Goal: Transaction & Acquisition: Subscribe to service/newsletter

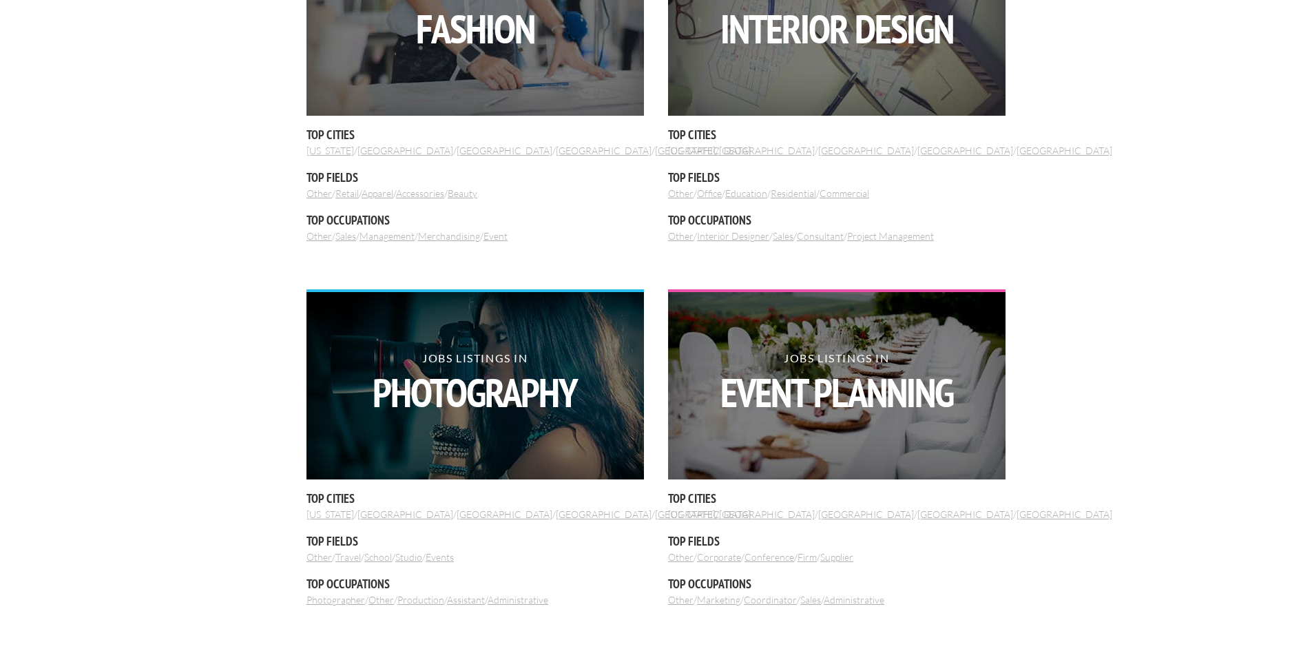
scroll to position [689, 0]
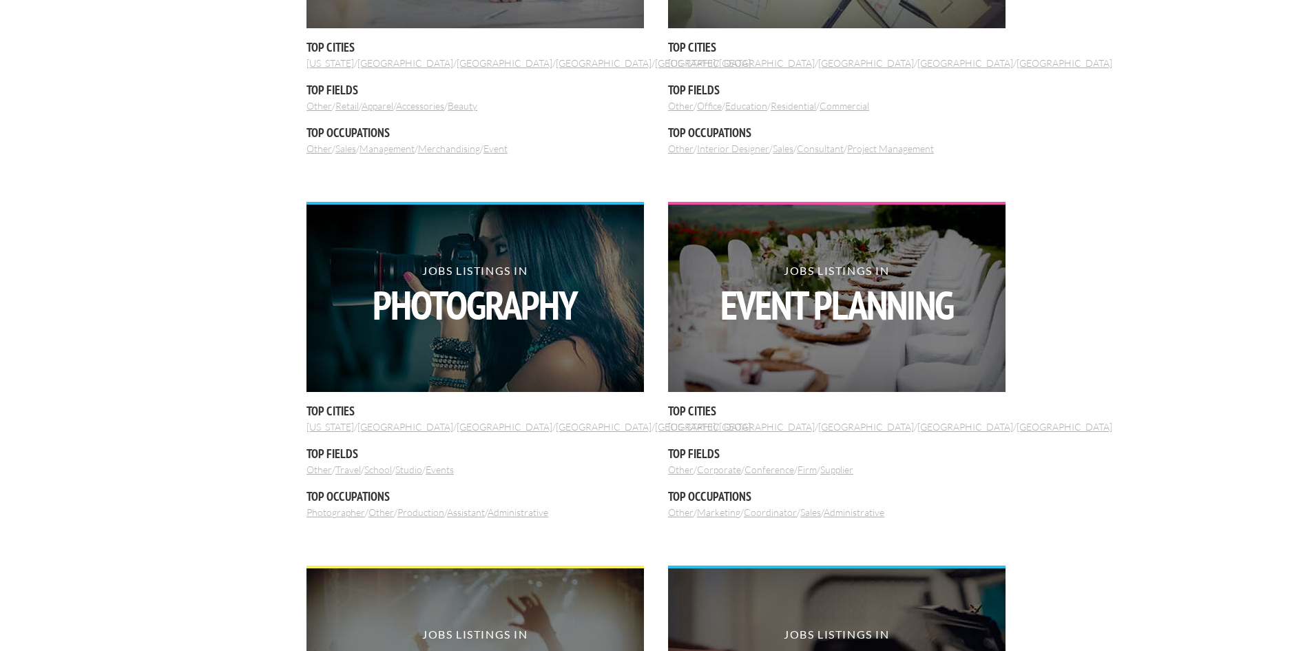
click at [317, 428] on link "New York" at bounding box center [331, 427] width 48 height 12
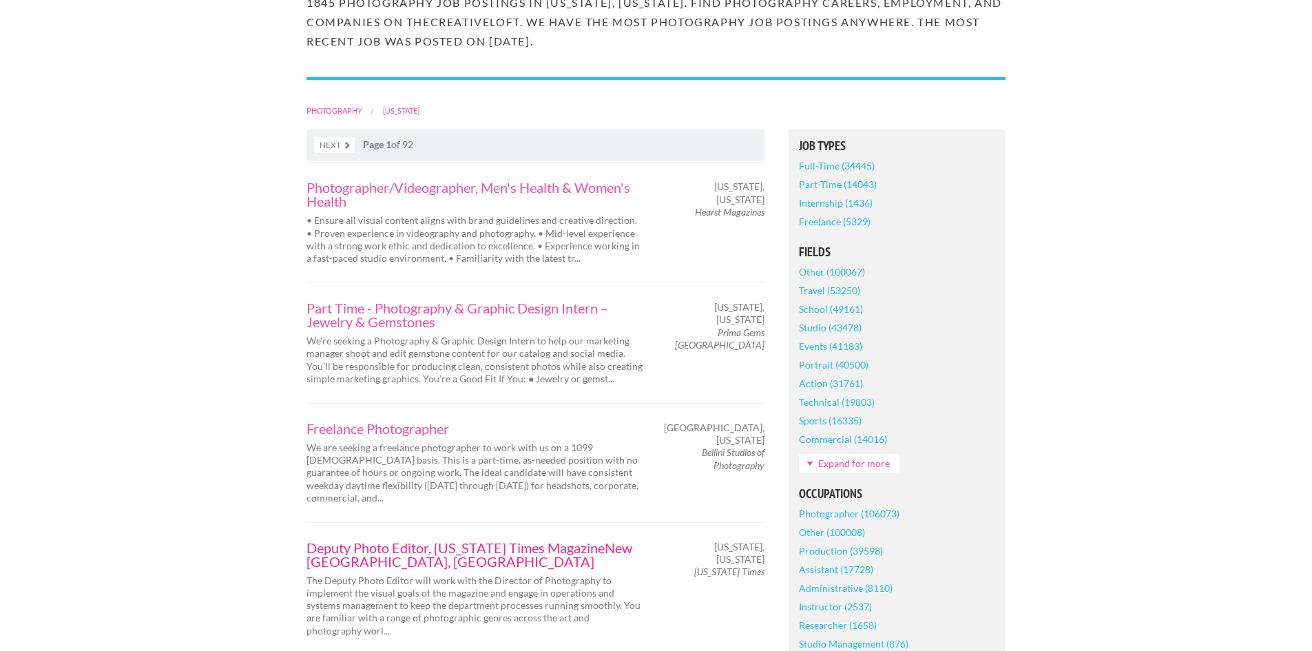
scroll to position [276, 0]
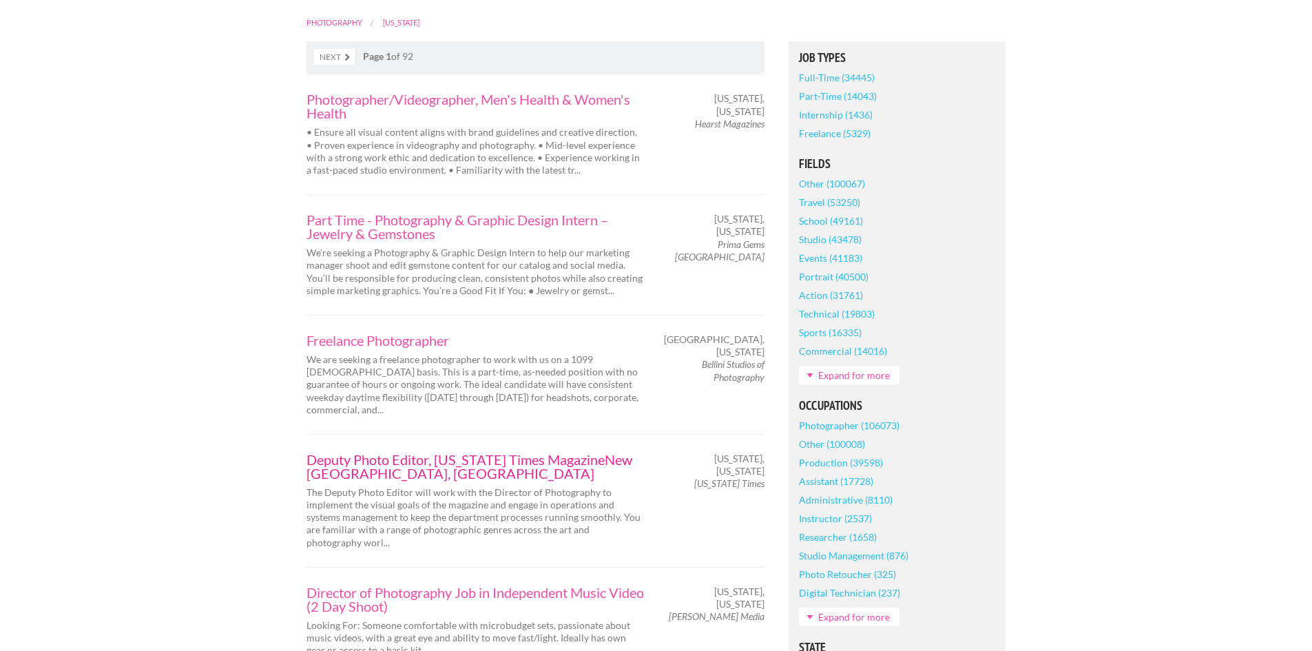
click at [397, 453] on link "Deputy Photo Editor, New York Times MagazineNew York, NY" at bounding box center [476, 467] width 338 height 28
